Goal: Find specific page/section

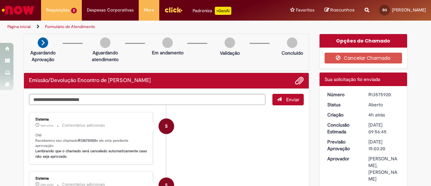
drag, startPoint x: 381, startPoint y: 95, endPoint x: 367, endPoint y: 95, distance: 14.1
click at [368, 95] on div "R13575920" at bounding box center [383, 94] width 31 height 7
copy div "R13575920"
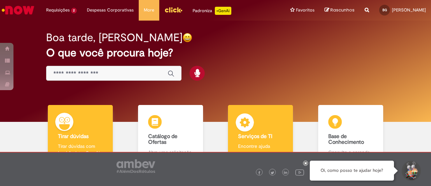
click at [259, 120] on div "Serviços de TI Serviços de TI Encontre ajuda" at bounding box center [260, 134] width 65 height 58
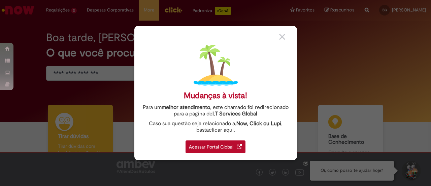
click at [224, 145] on div "Acessar Portal Global" at bounding box center [216, 146] width 60 height 13
